Goal: Find specific page/section: Find specific page/section

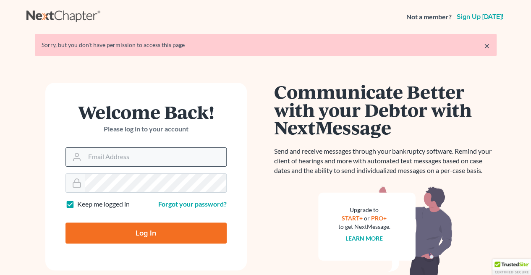
click at [127, 159] on input "Email Address" at bounding box center [156, 157] width 142 height 18
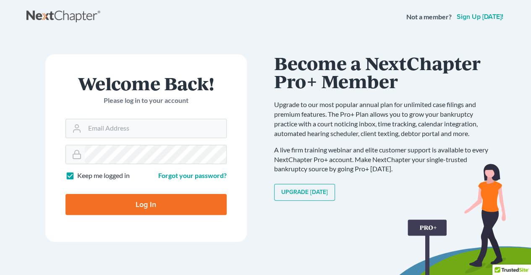
click at [179, 206] on input "Log In" at bounding box center [146, 204] width 161 height 21
type input "Thinking..."
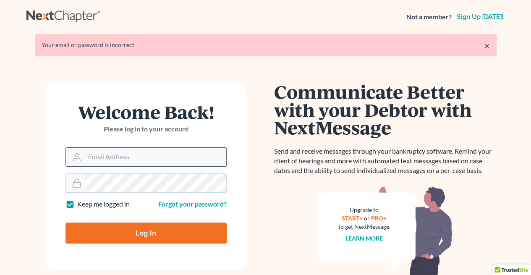
click at [166, 157] on input "Email Address" at bounding box center [156, 157] width 142 height 18
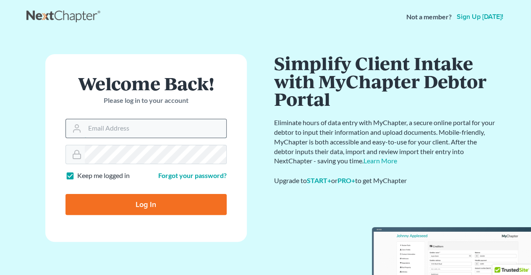
type input "[EMAIL_ADDRESS][DOMAIN_NAME]"
click at [181, 210] on input "Log In" at bounding box center [146, 204] width 161 height 21
type input "Thinking..."
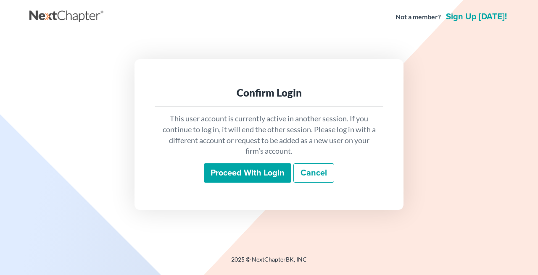
click at [254, 173] on input "Proceed with login" at bounding box center [247, 172] width 87 height 19
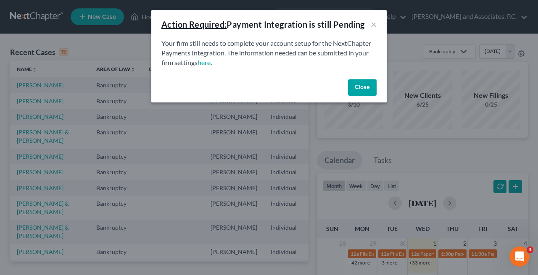
click at [359, 89] on button "Close" at bounding box center [362, 87] width 29 height 17
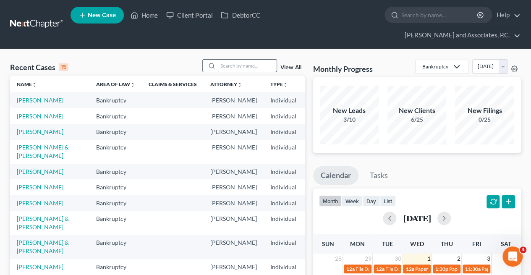
click at [261, 60] on input "search" at bounding box center [247, 66] width 59 height 12
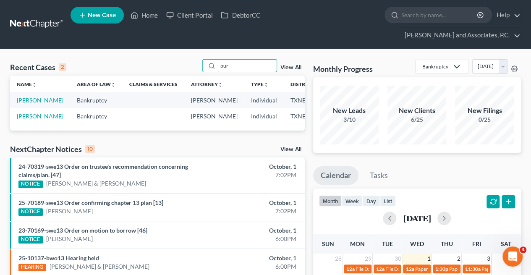
type input "pur"
click at [24, 97] on link "Puryear, Janice" at bounding box center [40, 100] width 47 height 7
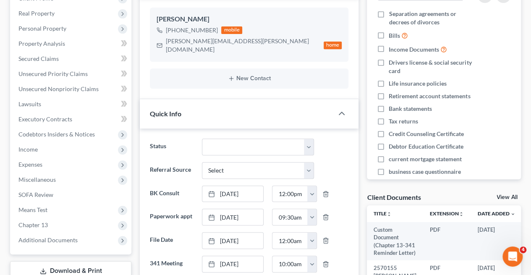
scroll to position [160, 0]
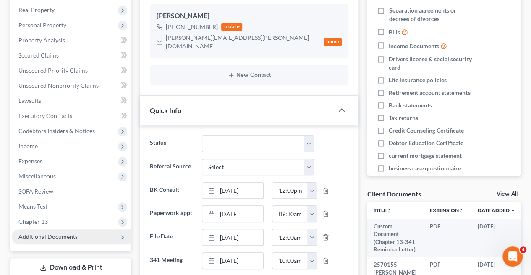
click at [58, 233] on span "Additional Documents" at bounding box center [47, 236] width 59 height 7
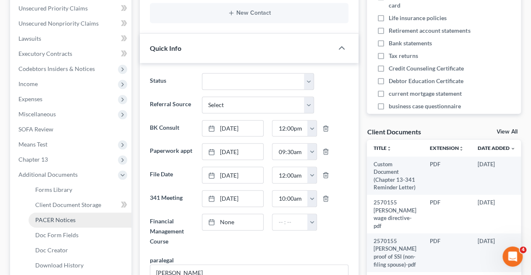
click at [65, 213] on link "PACER Notices" at bounding box center [80, 220] width 103 height 15
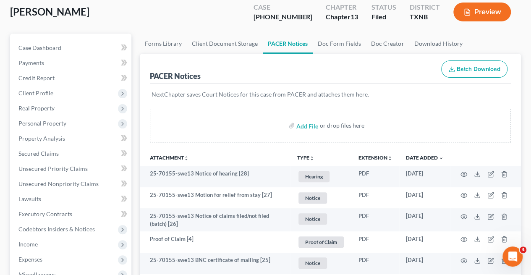
scroll to position [63, 0]
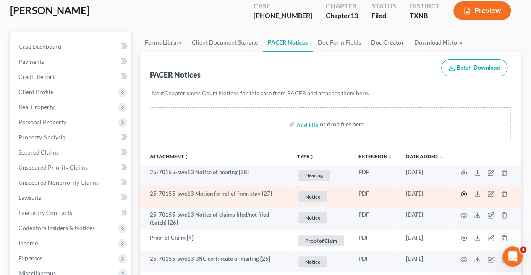
click at [464, 191] on icon "button" at bounding box center [464, 194] width 7 height 7
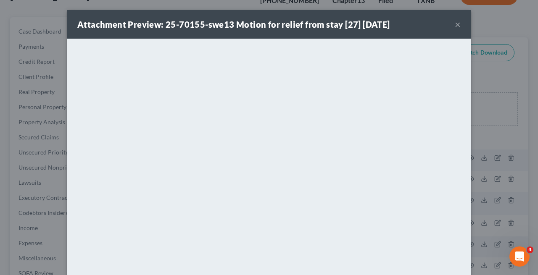
click at [455, 25] on button "×" at bounding box center [458, 24] width 6 height 10
